Goal: Obtain resource: Download file/media

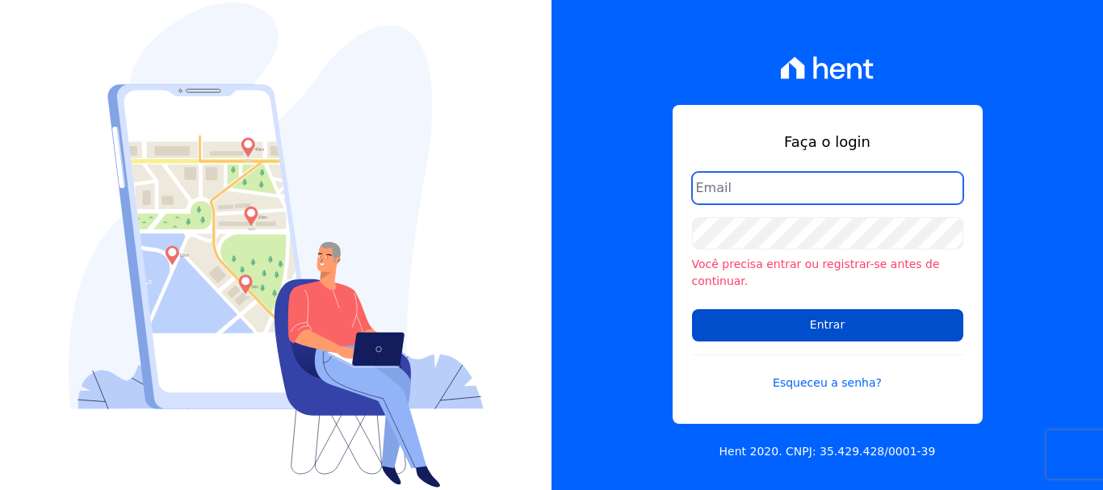
type input "[EMAIL_ADDRESS][DOMAIN_NAME]"
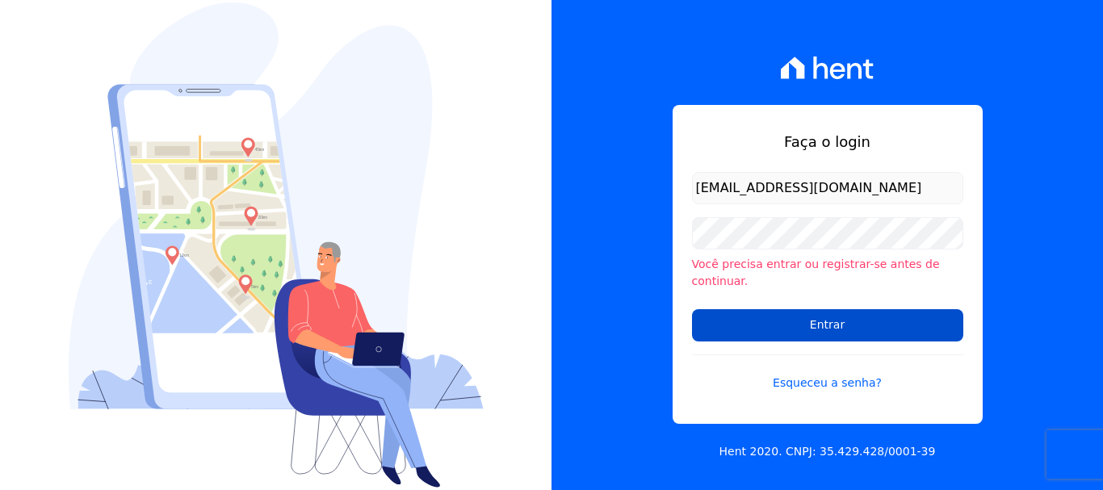
click at [827, 321] on input "Entrar" at bounding box center [827, 325] width 271 height 32
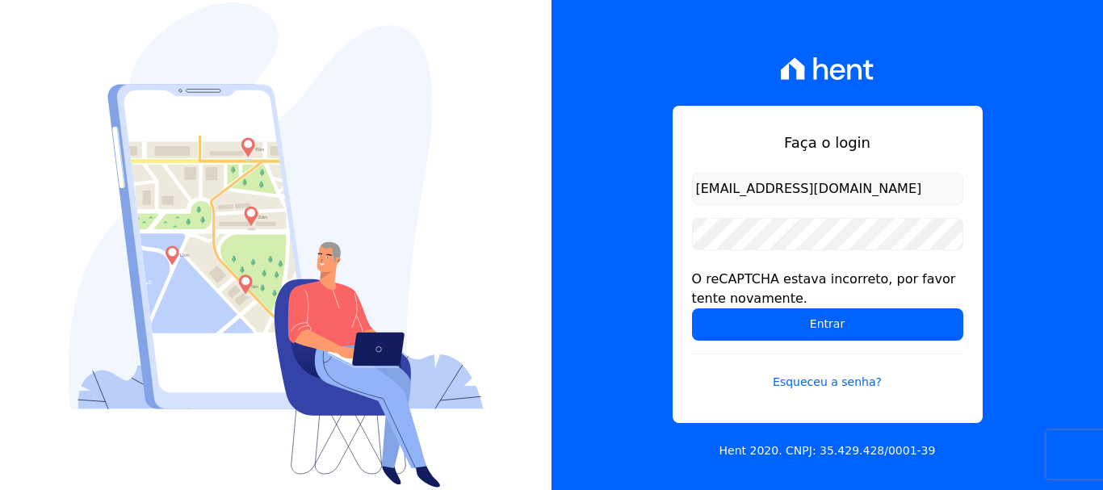
click at [827, 321] on input "Entrar" at bounding box center [827, 324] width 271 height 32
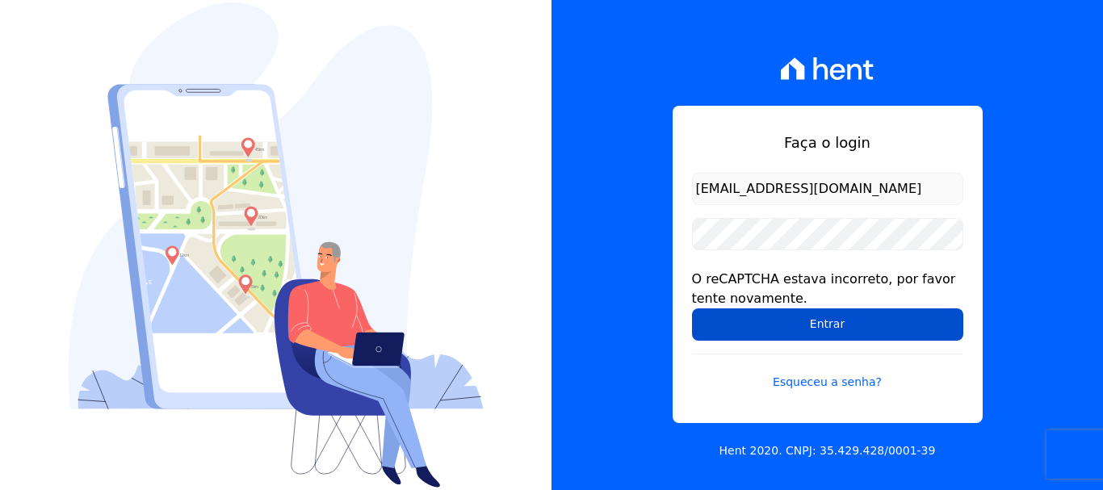
click at [828, 324] on input "Entrar" at bounding box center [827, 324] width 271 height 32
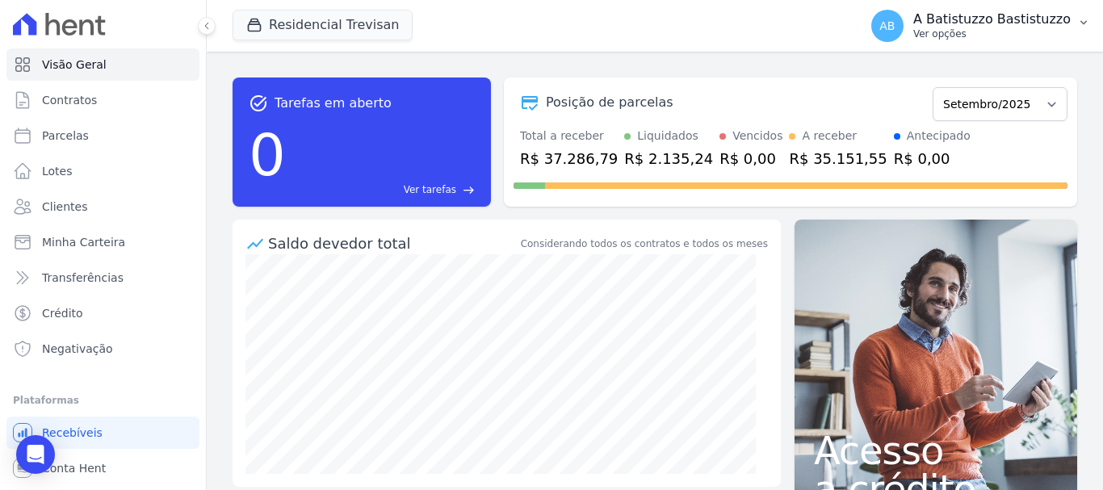
click at [895, 22] on span "AB" at bounding box center [886, 25] width 15 height 11
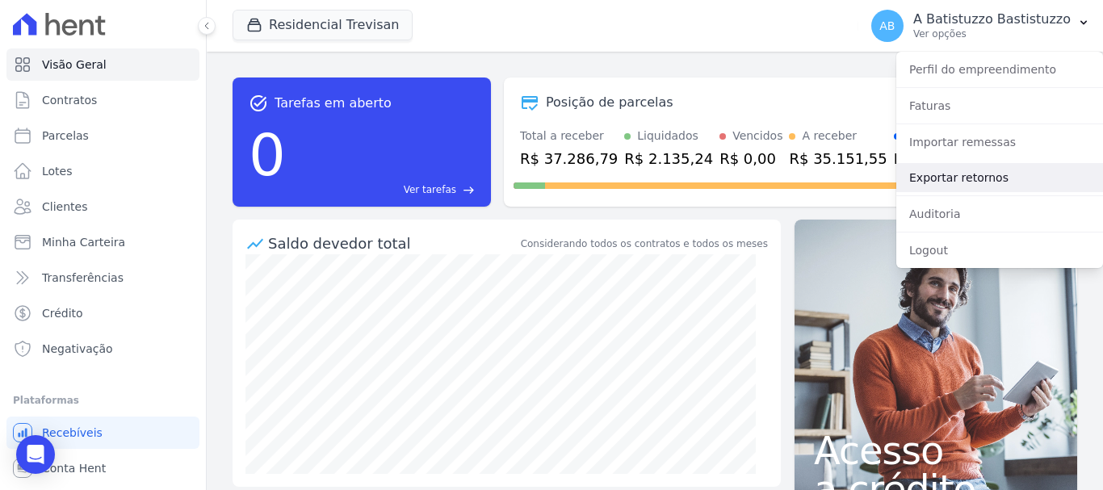
click at [912, 179] on link "Exportar retornos" at bounding box center [999, 177] width 207 height 29
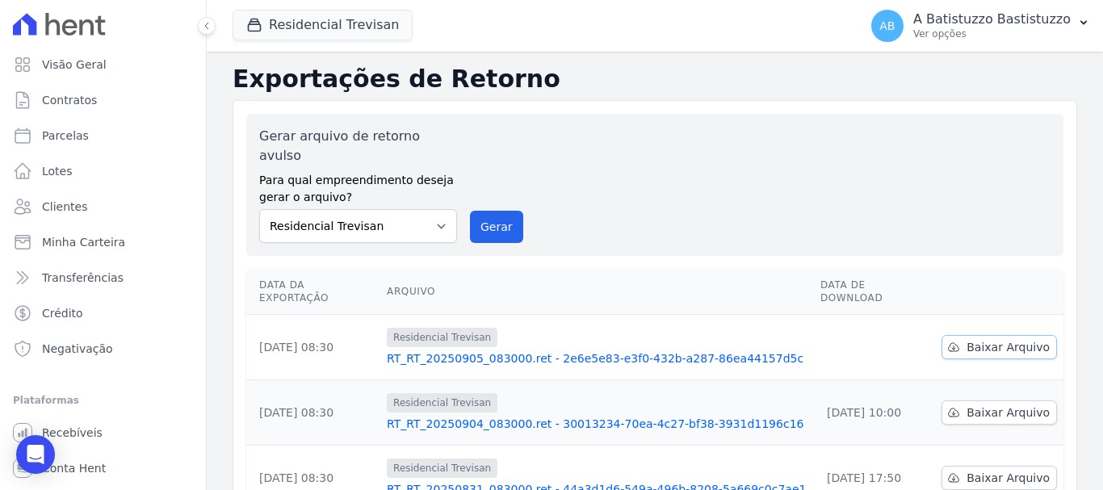
click at [976, 339] on span "Baixar Arquivo" at bounding box center [1007, 347] width 83 height 16
click at [518, 350] on link "RT_RT_20250905_083000.ret - 2e6e5e83-e3f0-432b-a287-86ea44157d5c" at bounding box center [597, 358] width 421 height 16
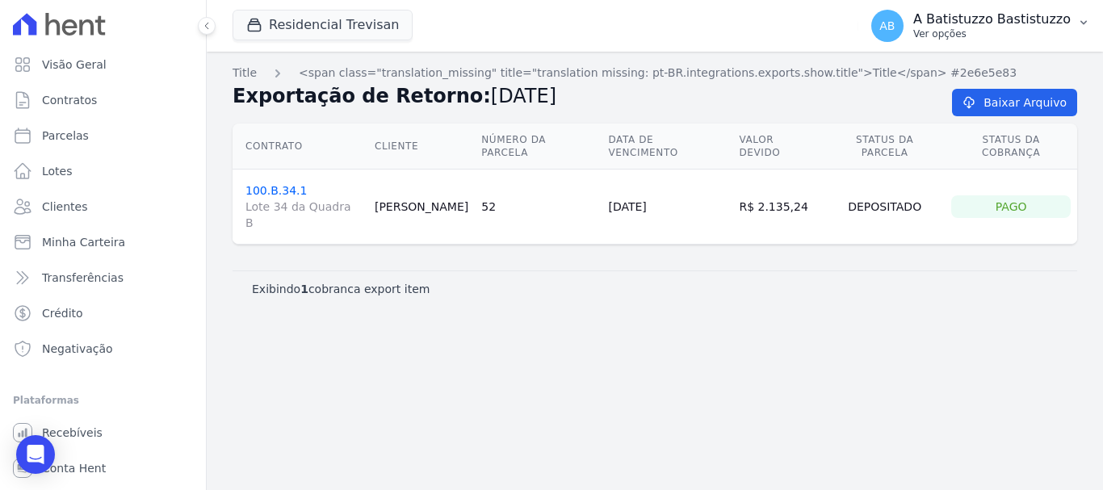
click at [899, 18] on span "AB" at bounding box center [887, 26] width 32 height 32
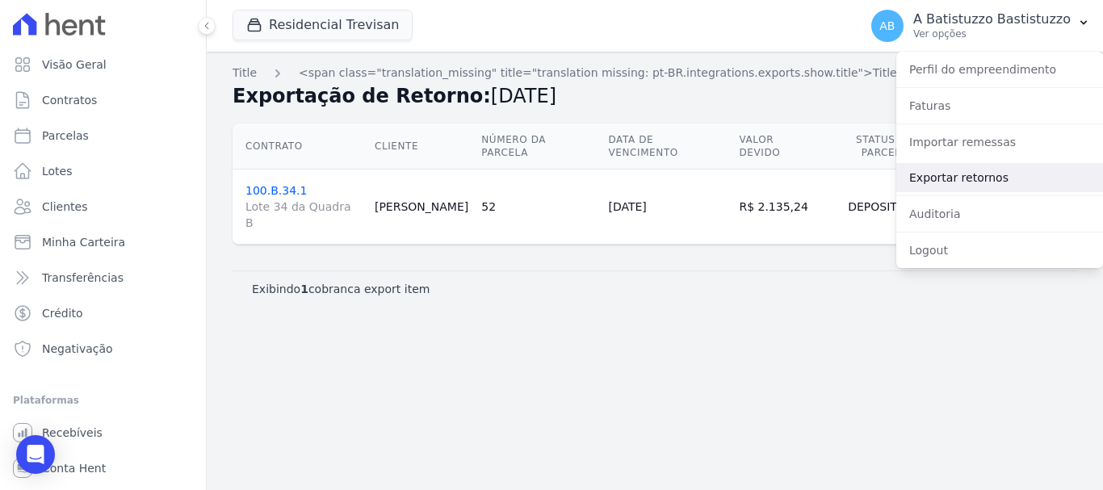
click at [915, 178] on link "Exportar retornos" at bounding box center [999, 177] width 207 height 29
